Goal: Task Accomplishment & Management: Use online tool/utility

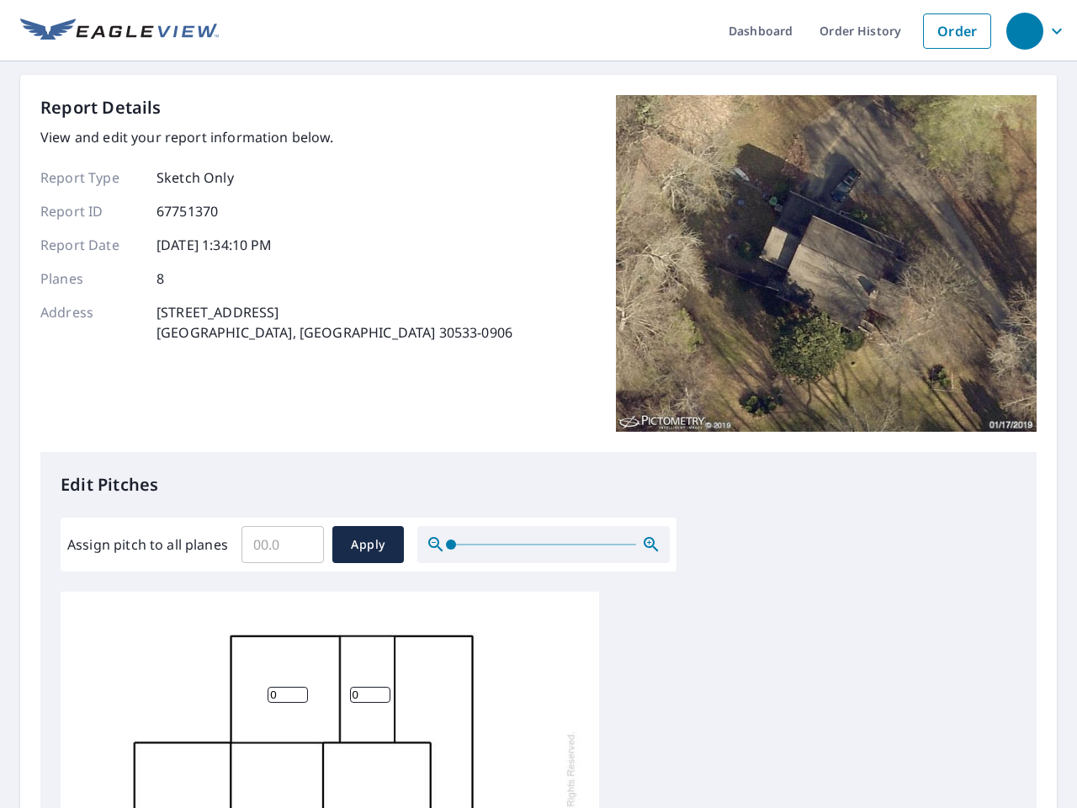
click at [538, 404] on div "Report Details View and edit your report information below. Report Type Sketch …" at bounding box center [538, 273] width 996 height 357
click at [1024, 30] on div "button" at bounding box center [1024, 31] width 37 height 37
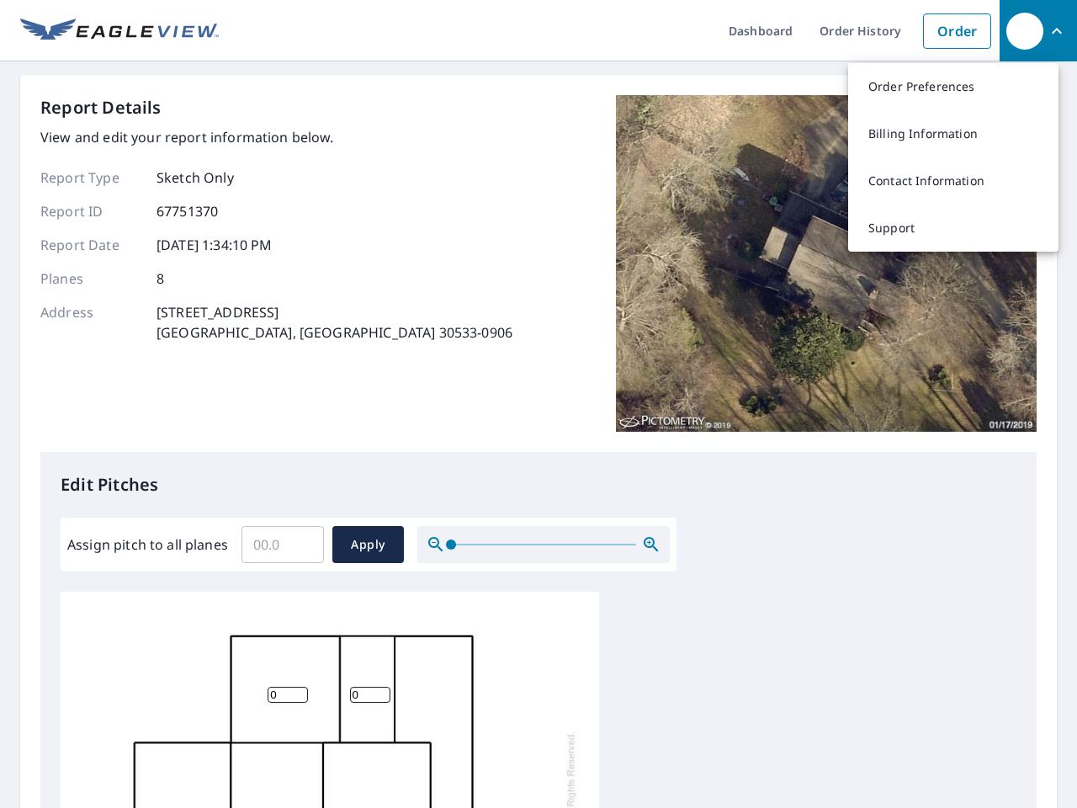
click at [283, 544] on input "Assign pitch to all planes" at bounding box center [282, 544] width 82 height 47
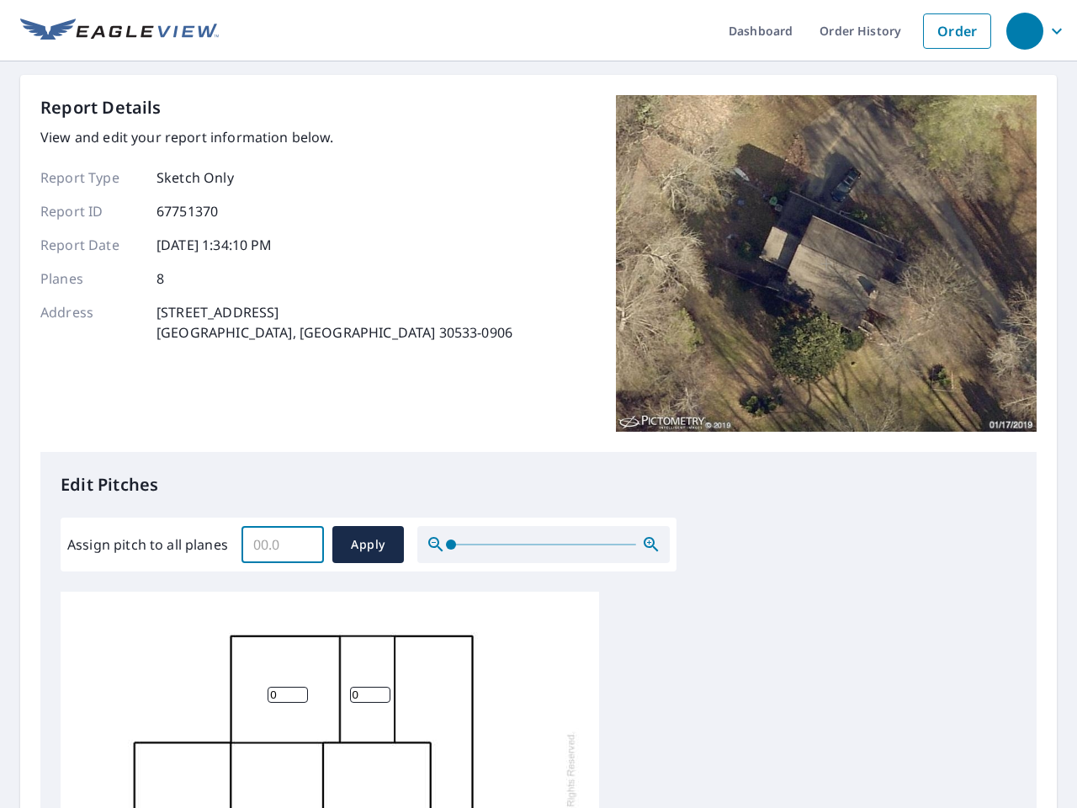
click at [368, 544] on span "Apply" at bounding box center [368, 544] width 45 height 21
click at [651, 544] on icon "button" at bounding box center [651, 544] width 20 height 20
